Goal: Transaction & Acquisition: Book appointment/travel/reservation

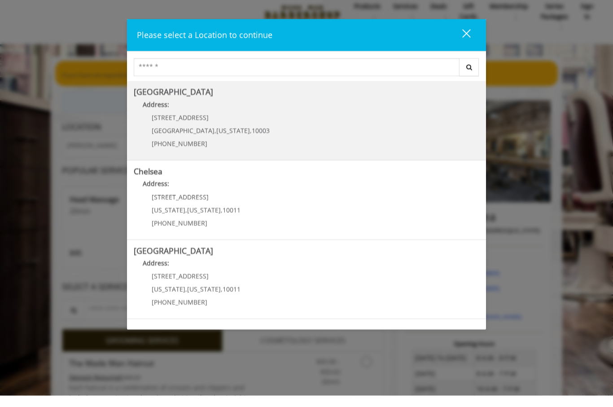
click at [165, 124] on span "60 E 8th St" at bounding box center [180, 128] width 57 height 9
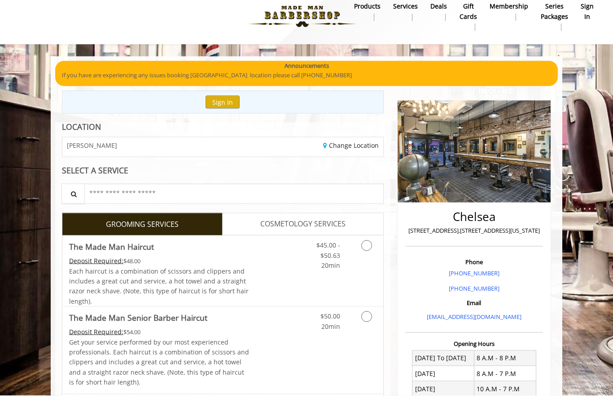
scroll to position [12, 0]
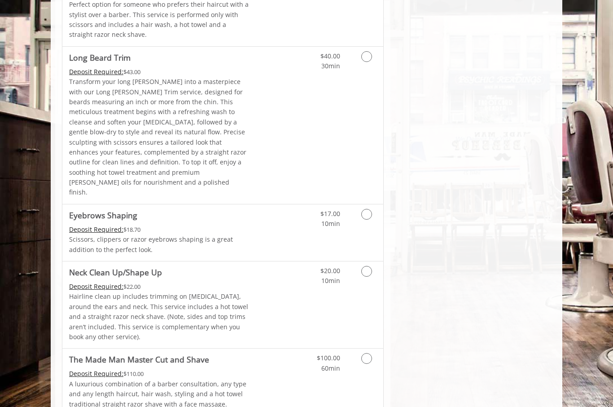
scroll to position [1263, 0]
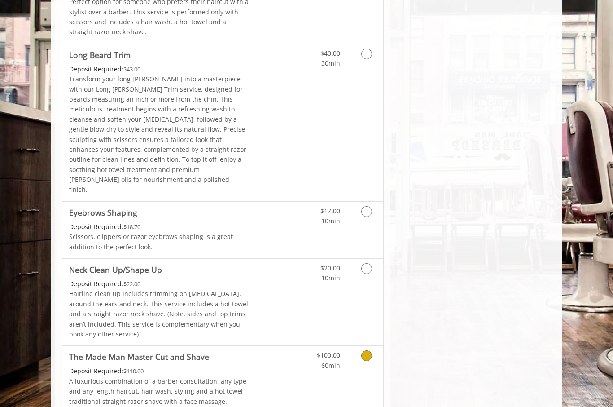
click at [370, 350] on icon "Grooming services" at bounding box center [366, 355] width 11 height 11
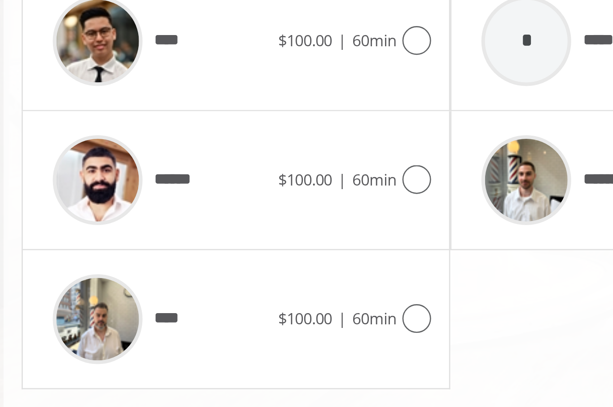
scroll to position [373, 0]
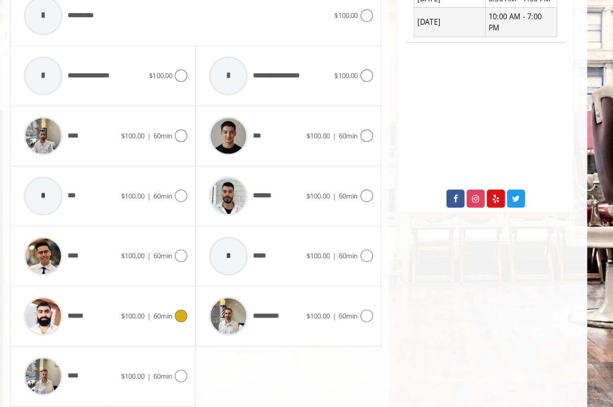
click at [205, 295] on icon at bounding box center [210, 300] width 11 height 11
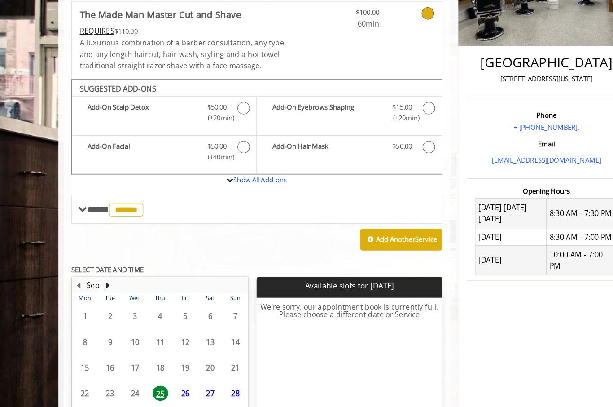
scroll to position [193, 0]
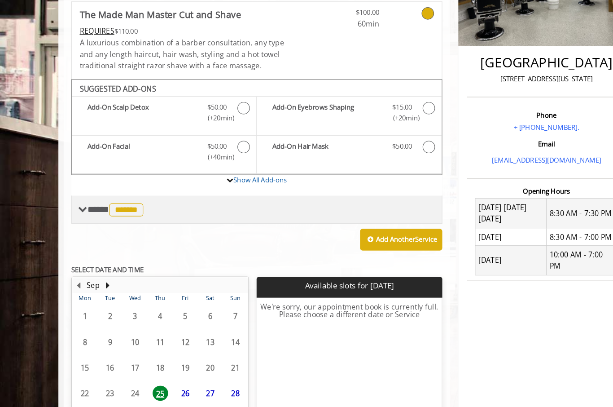
click at [114, 177] on span "******" at bounding box center [110, 182] width 30 height 11
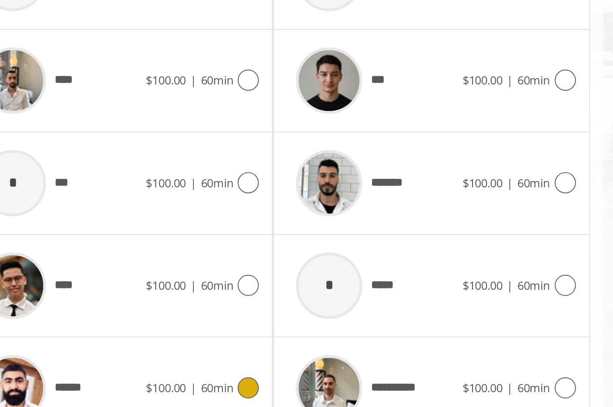
scroll to position [293, 0]
click at [366, 271] on icon at bounding box center [371, 276] width 11 height 11
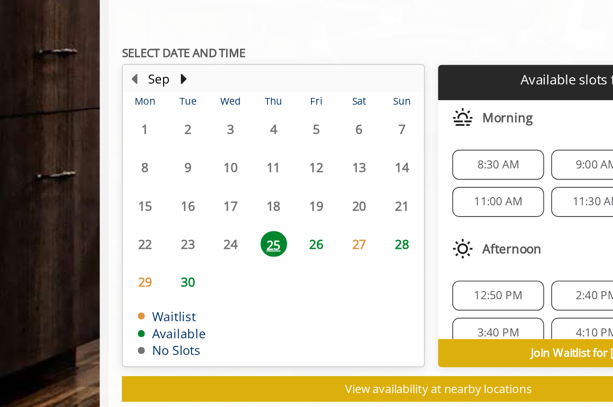
scroll to position [219, 0]
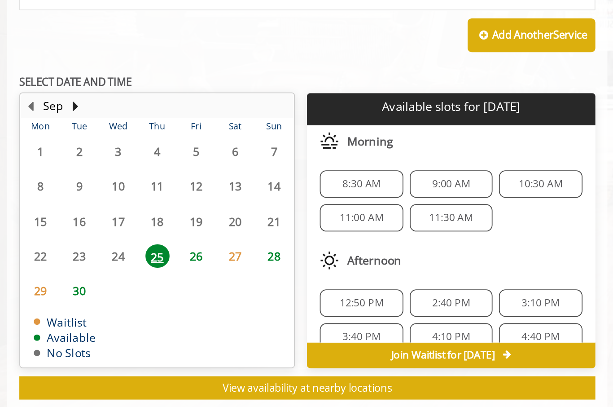
click at [241, 328] on span "12:50 PM" at bounding box center [253, 331] width 25 height 7
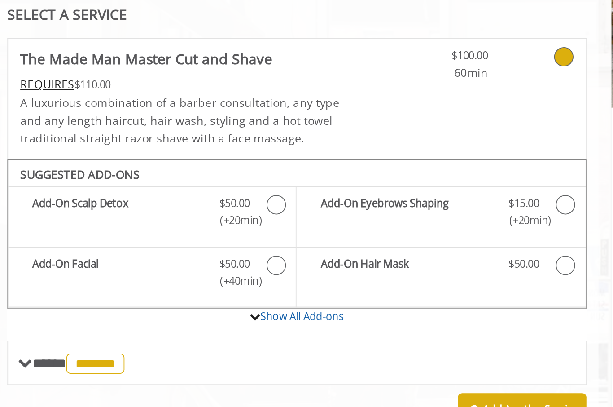
scroll to position [173, 0]
click at [206, 111] on icon "The Made Man Master Cut and Shave Add-onS" at bounding box center [211, 114] width 11 height 11
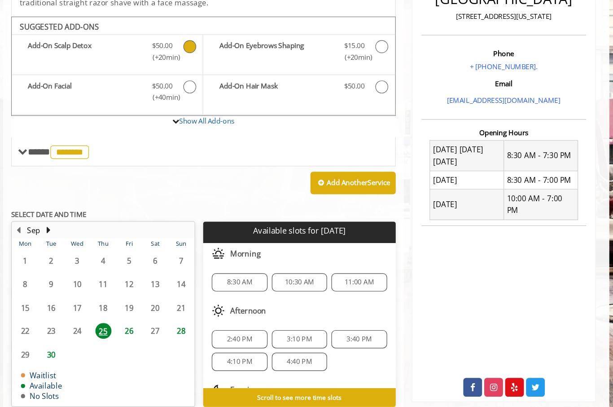
scroll to position [220, 0]
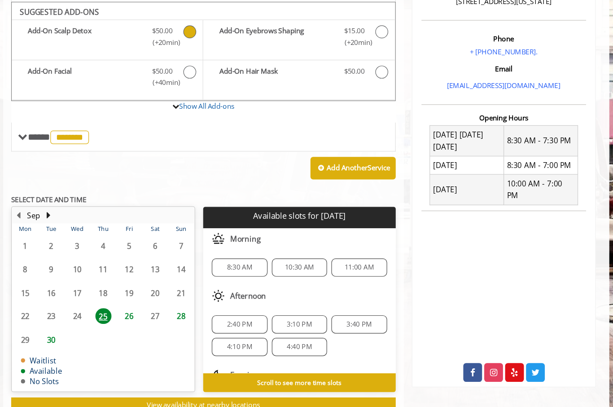
click at [242, 308] on span "2:40 PM" at bounding box center [252, 311] width 21 height 7
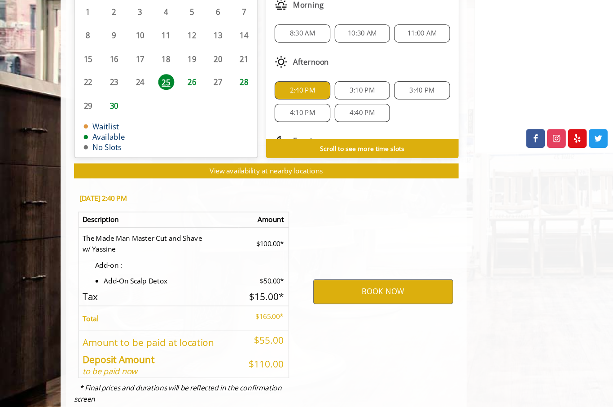
scroll to position [407, 0]
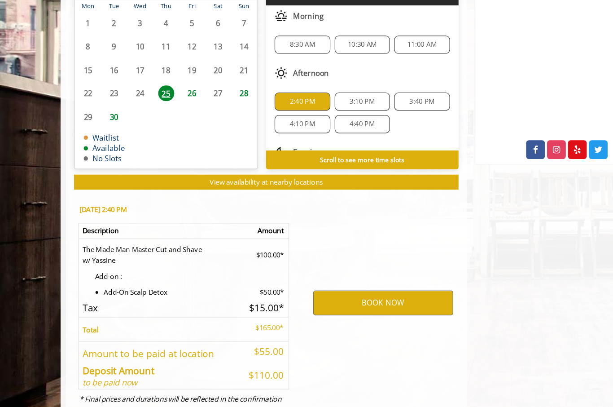
click at [303, 170] on b "Scroll to see more time slots" at bounding box center [303, 173] width 70 height 7
click at [306, 170] on b "Scroll to see more time slots" at bounding box center [303, 173] width 70 height 7
click at [319, 283] on button "BOOK NOW" at bounding box center [320, 293] width 117 height 21
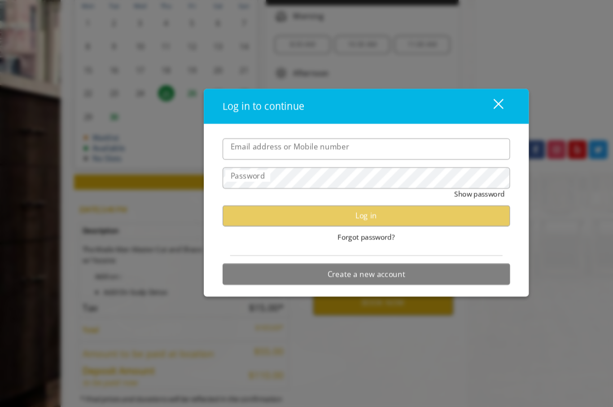
scroll to position [406, 0]
type input "**********"
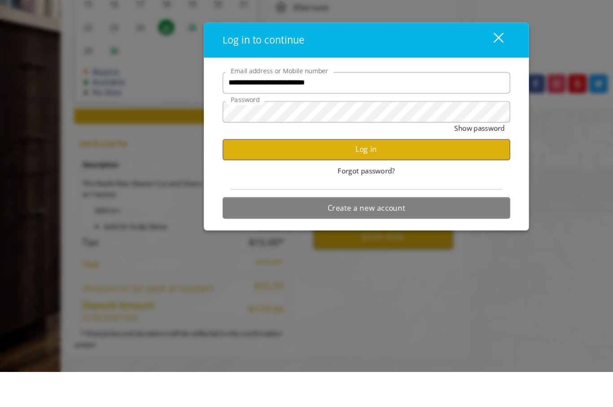
click at [315, 212] on button "Log in" at bounding box center [306, 221] width 241 height 18
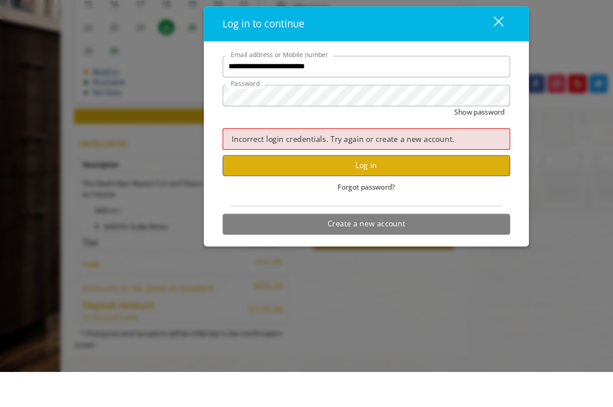
scroll to position [407, 0]
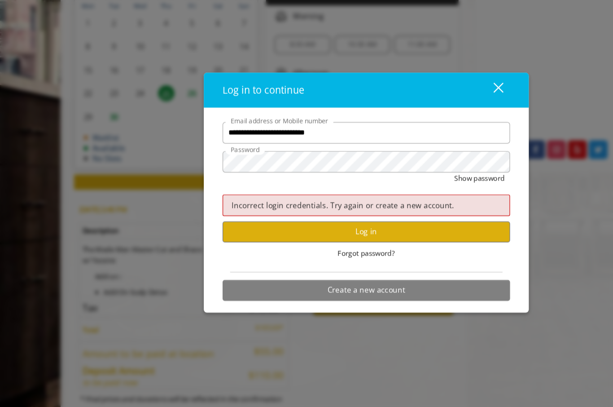
click at [419, 109] on div "close" at bounding box center [412, 115] width 18 height 13
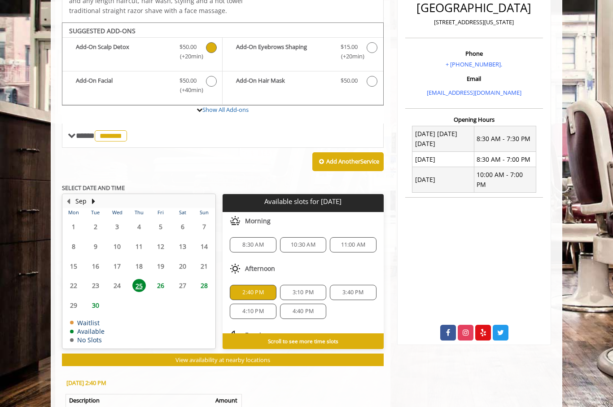
scroll to position [238, 0]
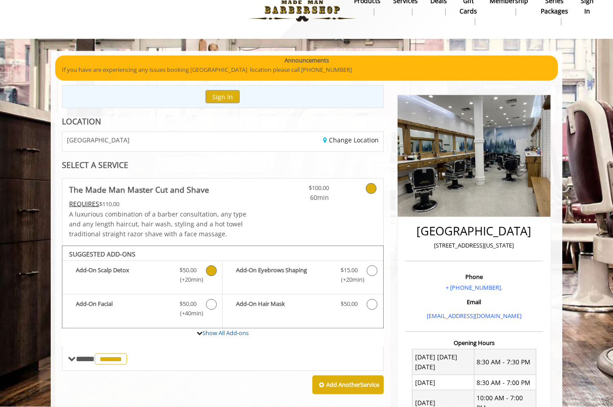
scroll to position [0, 0]
